Goal: Communication & Community: Share content

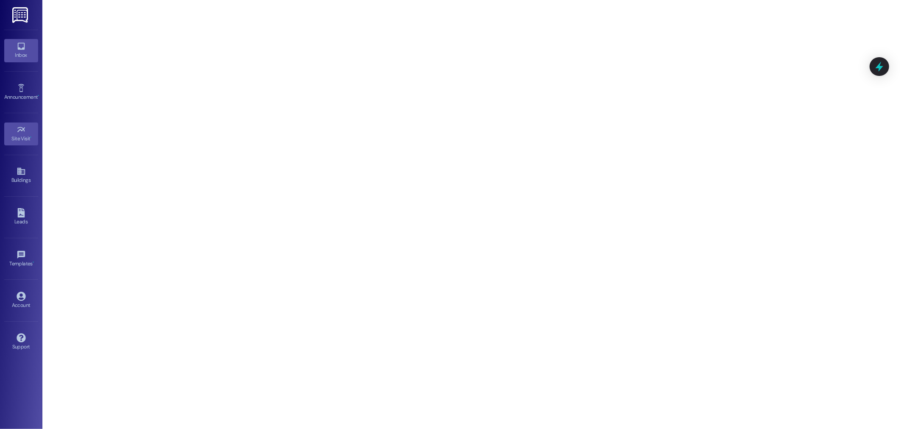
click at [22, 49] on icon at bounding box center [20, 46] width 7 height 7
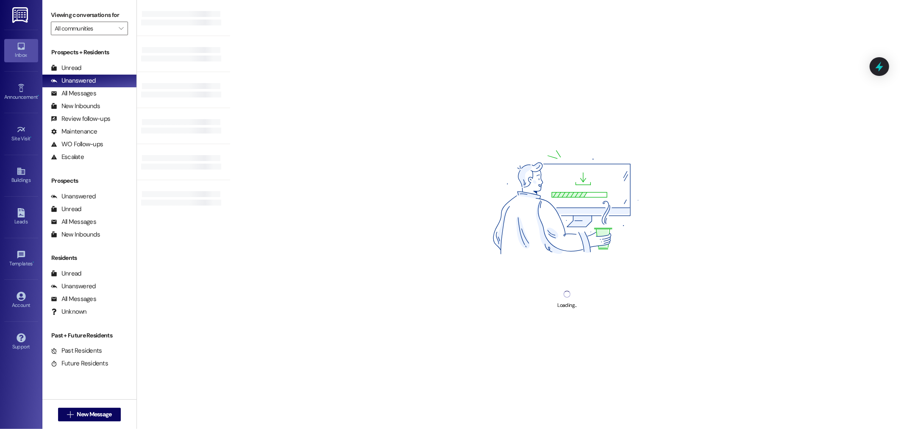
click at [23, 13] on img at bounding box center [20, 15] width 17 height 16
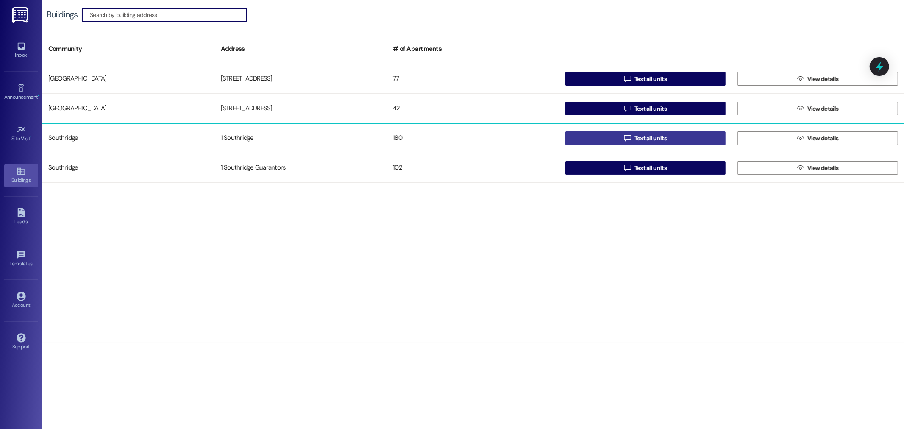
click at [647, 140] on span "Text all units" at bounding box center [651, 138] width 32 height 9
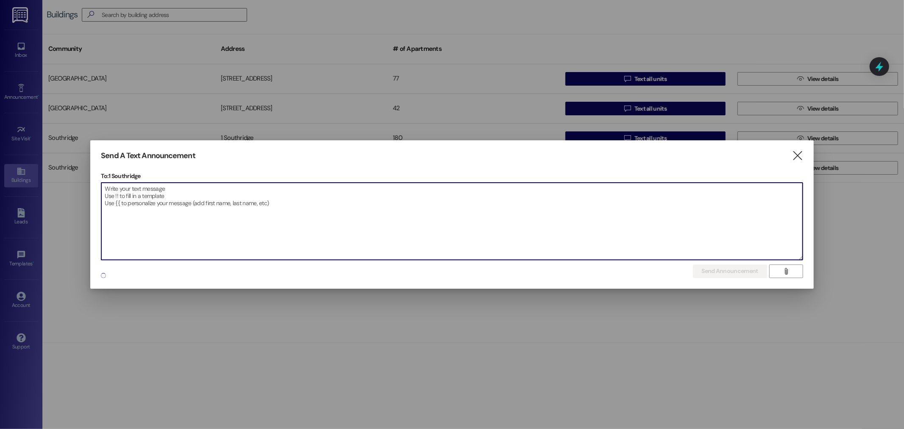
click at [116, 187] on textarea at bounding box center [451, 221] width 701 height 77
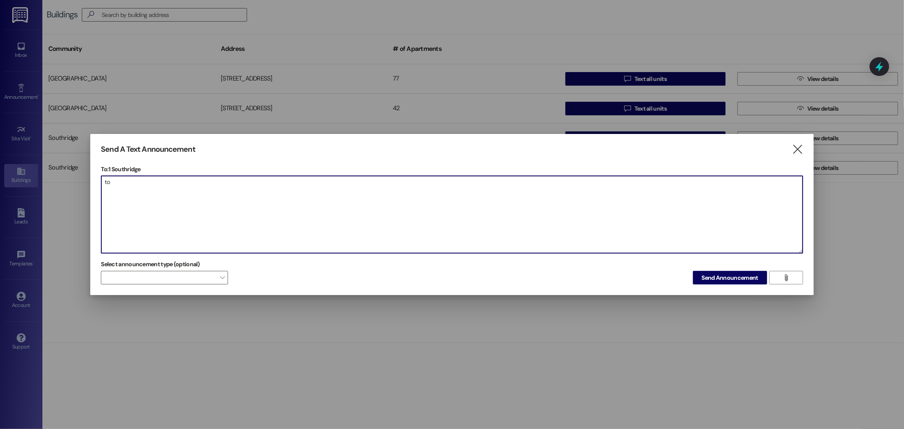
type textarea "t"
click at [200, 111] on div at bounding box center [452, 214] width 904 height 429
click at [142, 187] on textarea "To all of our" at bounding box center [451, 214] width 701 height 77
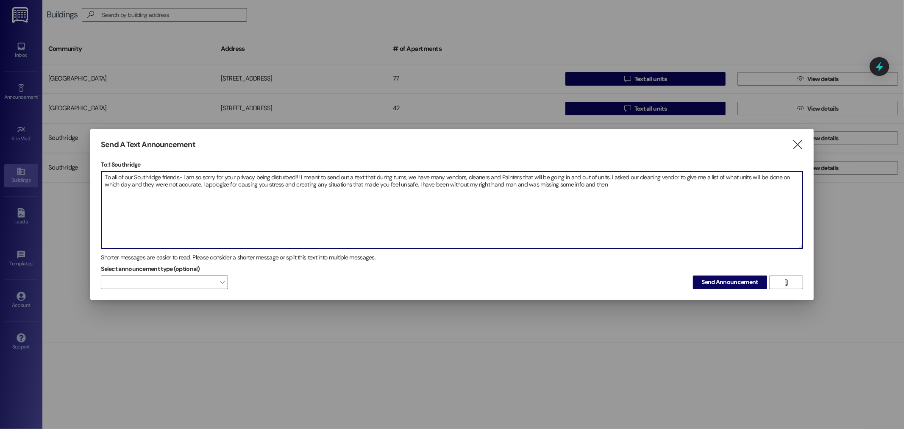
drag, startPoint x: 556, startPoint y: 183, endPoint x: 526, endPoint y: 184, distance: 30.1
click at [526, 184] on textarea "To all of our Southridge friends- I am so sorry for your privacy being disturbe…" at bounding box center [451, 209] width 701 height 77
drag, startPoint x: 576, startPoint y: 183, endPoint x: 514, endPoint y: 187, distance: 61.6
click at [514, 187] on textarea "To all of our Southridge friends- I am so sorry for your privacy being disturbe…" at bounding box center [451, 209] width 701 height 77
click at [395, 192] on textarea "To all of our Southridge friends- I am so sorry for your privacy being disturbe…" at bounding box center [451, 209] width 701 height 77
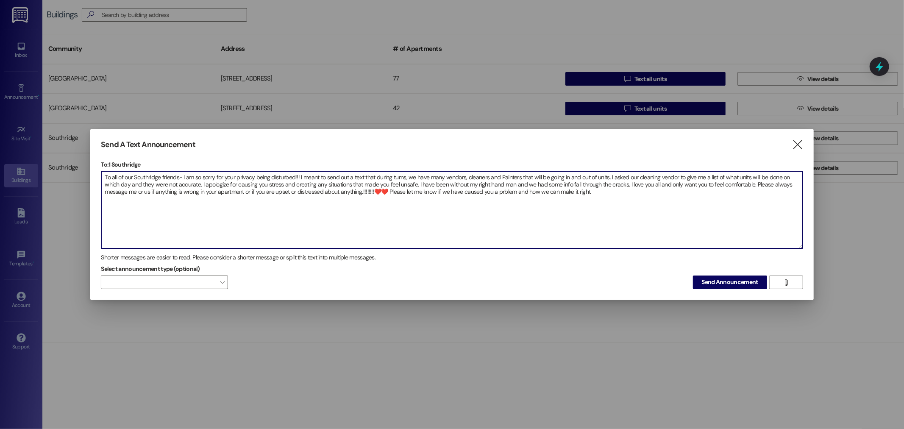
click at [502, 192] on textarea "To all of our Southridge friends- I am so sorry for your privacy being disturbe…" at bounding box center [451, 209] width 701 height 77
click at [432, 214] on textarea "To all of our Southridge friends- I am so sorry for your privacy being disturbe…" at bounding box center [451, 209] width 701 height 77
drag, startPoint x: 387, startPoint y: 191, endPoint x: 375, endPoint y: 191, distance: 12.7
click at [375, 191] on textarea "To all of our Southridge friends- I am so sorry for your privacy being disturbe…" at bounding box center [451, 209] width 701 height 77
click at [570, 192] on textarea "To all of our Southridge friends- I am so sorry for your privacy being disturbe…" at bounding box center [451, 209] width 701 height 77
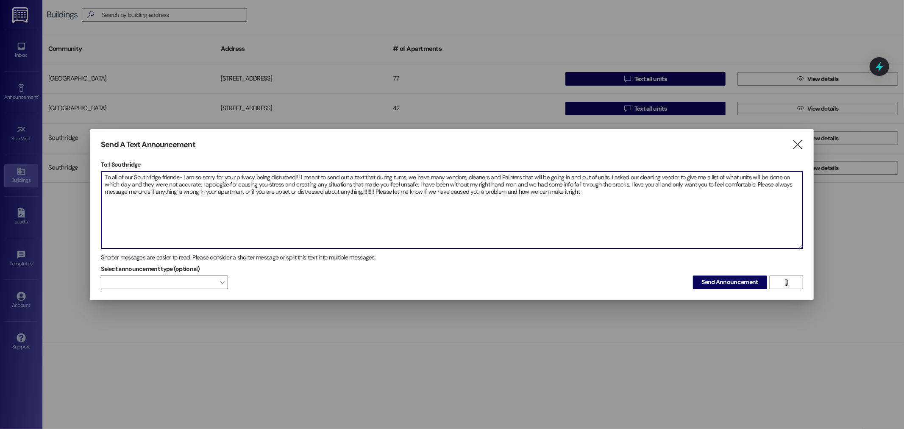
click at [577, 192] on textarea "To all of our Southridge friends- I am so sorry for your privacy being disturbe…" at bounding box center [451, 209] width 701 height 77
type textarea "To all of our Southridge friends- I am so sorry for your privacy being disturbe…"
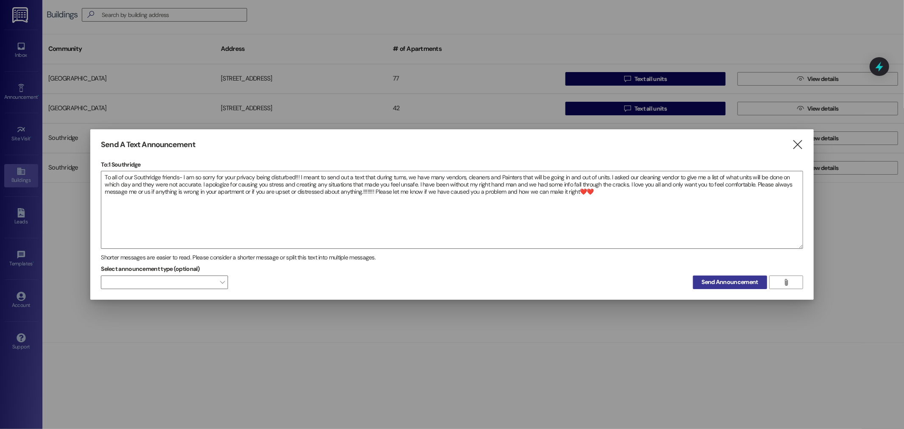
click at [740, 286] on span "Send Announcement" at bounding box center [730, 282] width 56 height 9
